Goal: Task Accomplishment & Management: Complete application form

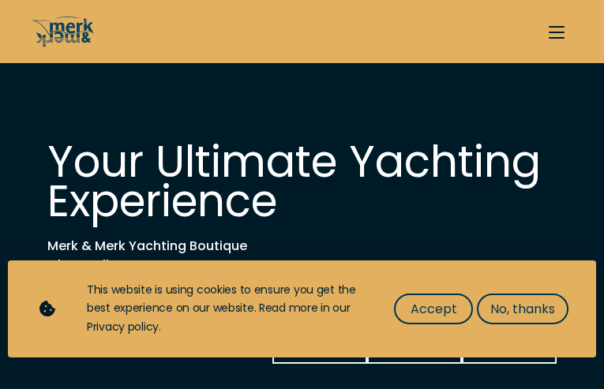
type input "4100560926"
select select "buy"
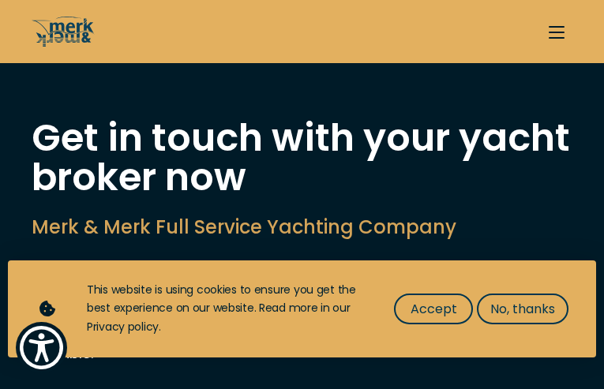
type input "OyuWgCZEmwpQgO"
type input "GJqQnrScTQEv"
type input "[EMAIL_ADDRESS][DOMAIN_NAME]"
type input "2484695376"
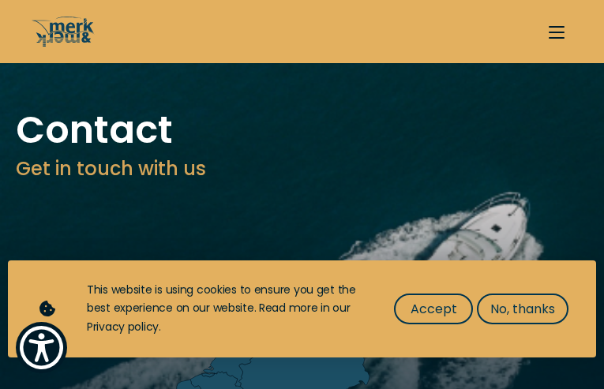
type input "ubIvnUptFX"
type input "VqbQPSShJvBGU"
type input "[EMAIL_ADDRESS][DOMAIN_NAME]"
type input "8921279840"
